Goal: Transaction & Acquisition: Book appointment/travel/reservation

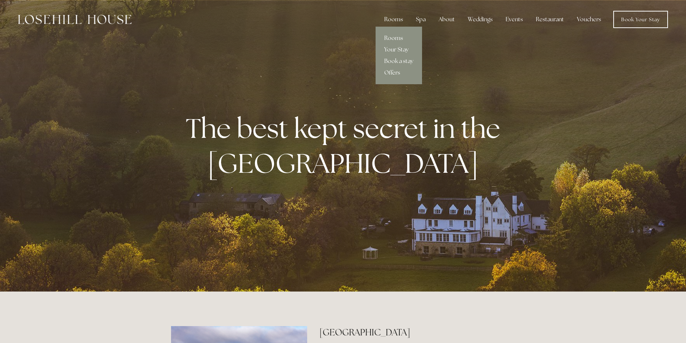
click at [397, 17] on div "Rooms" at bounding box center [394, 19] width 30 height 14
click at [395, 39] on link "Rooms" at bounding box center [399, 38] width 46 height 12
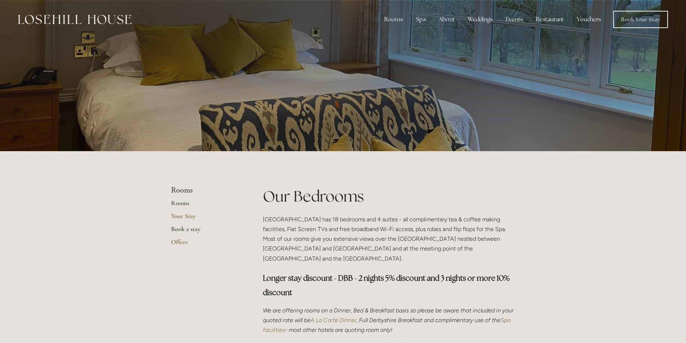
click at [192, 229] on link "Book a stay" at bounding box center [205, 231] width 69 height 13
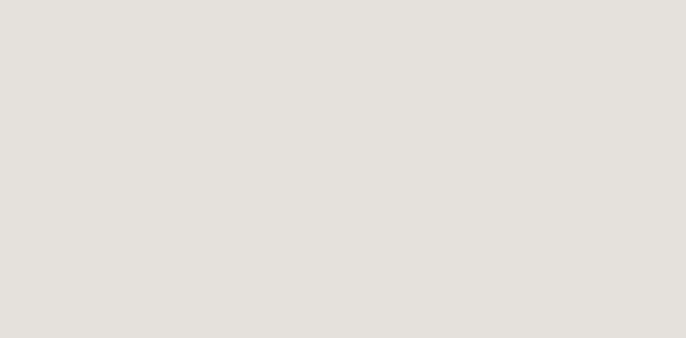
scroll to position [432, 0]
